Goal: Navigation & Orientation: Find specific page/section

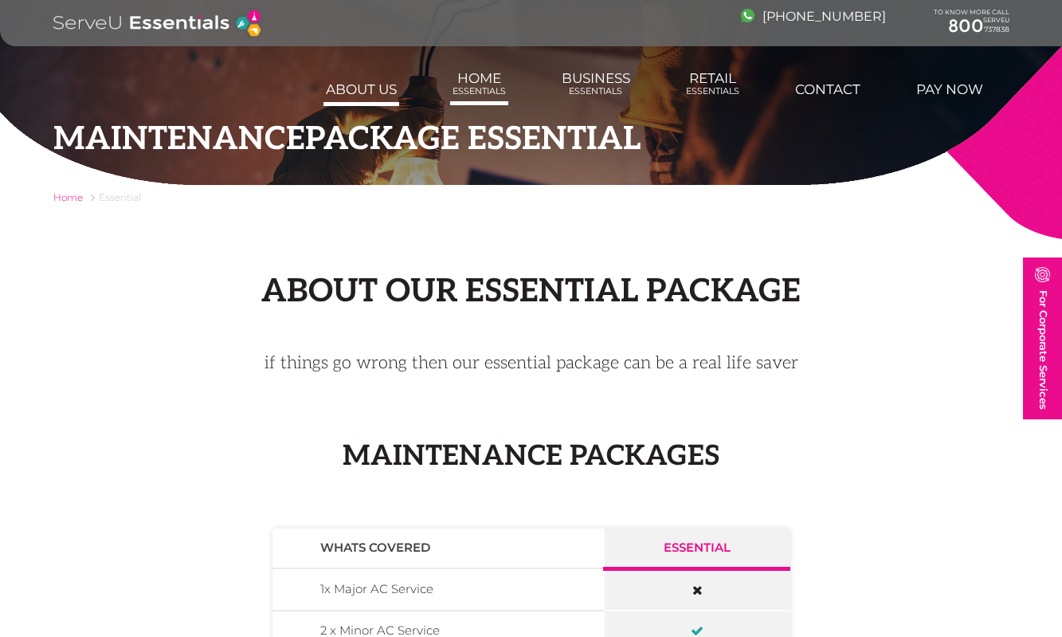
click at [375, 88] on link "About us" at bounding box center [361, 89] width 76 height 32
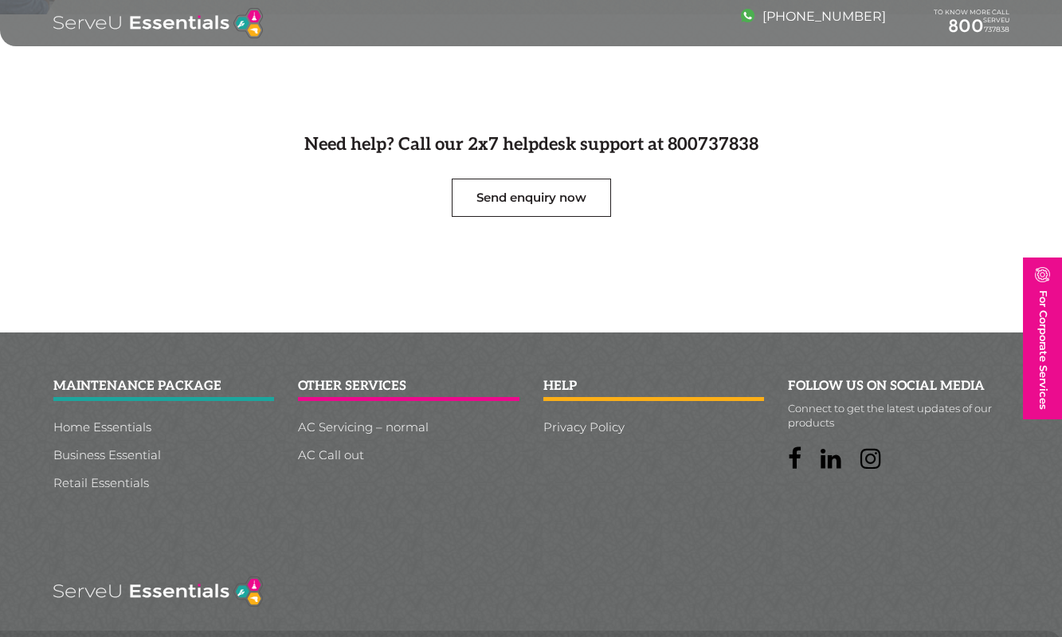
scroll to position [1819, 0]
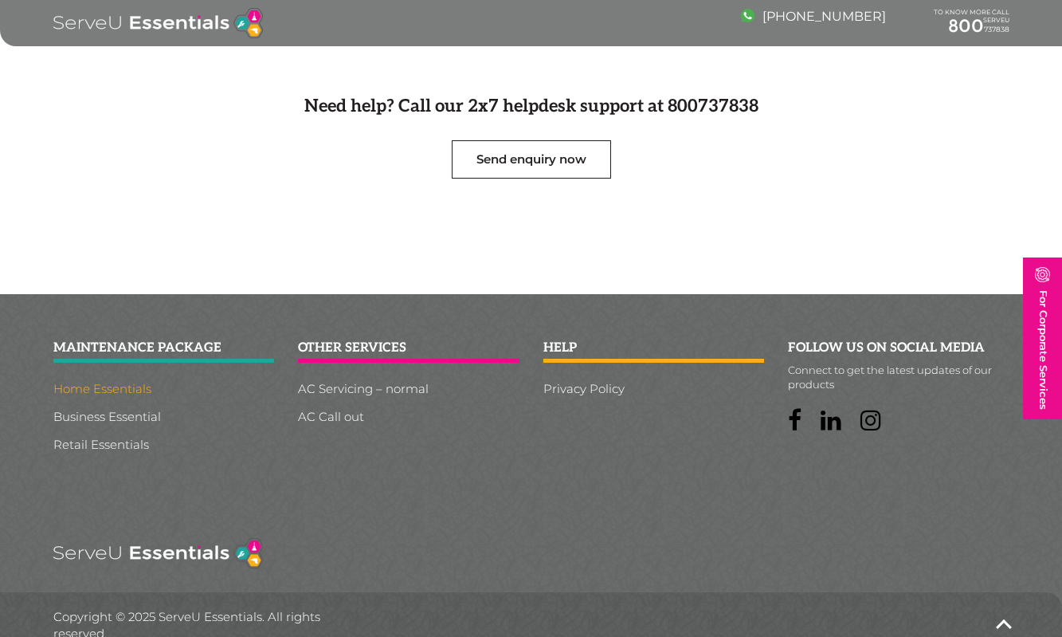
click at [127, 382] on link "Home Essentials" at bounding box center [163, 388] width 221 height 12
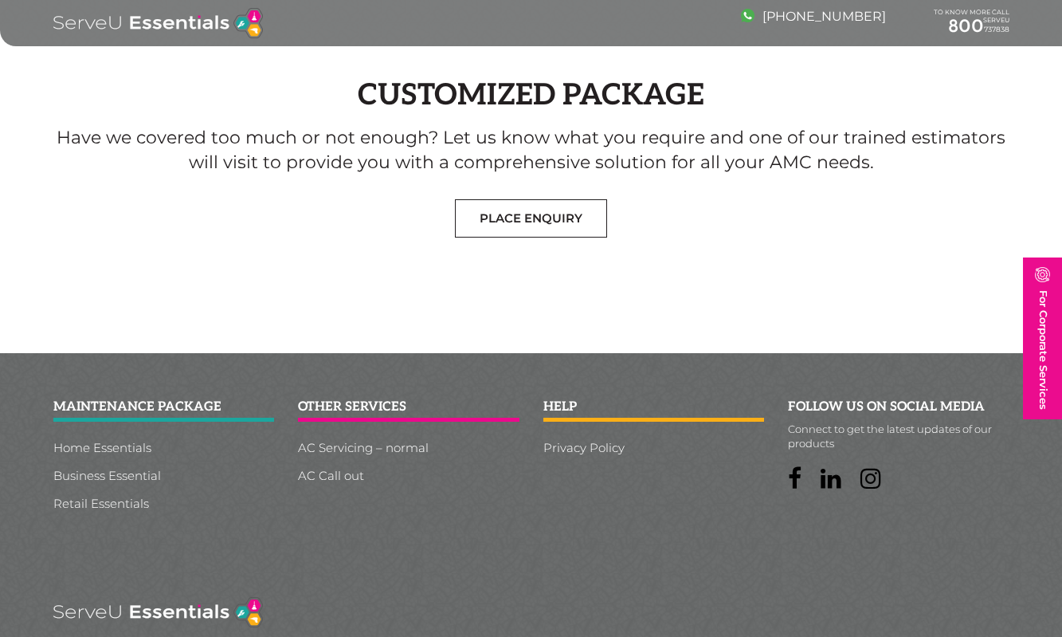
scroll to position [1380, 0]
